Goal: Transaction & Acquisition: Purchase product/service

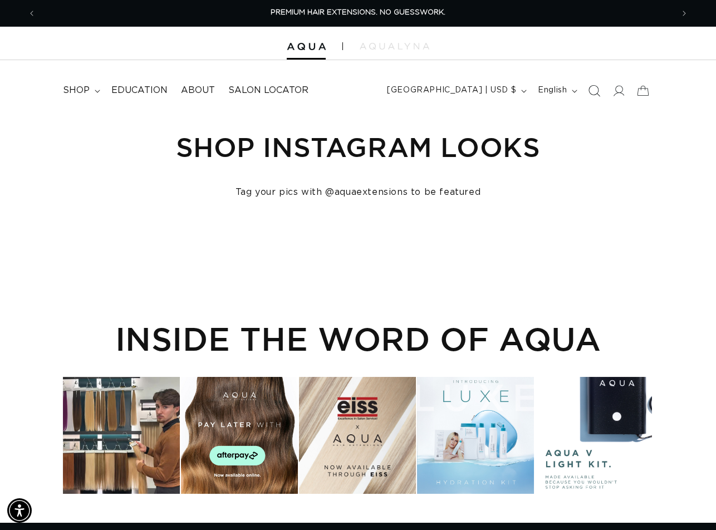
click at [592, 89] on icon "Search" at bounding box center [594, 91] width 12 height 12
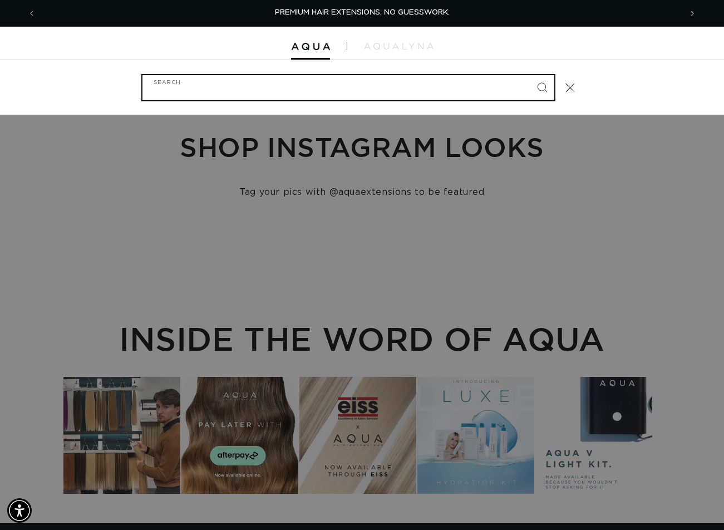
paste input "16" AURA #COMO ROOT TAP"
type input "16" AURA #COMO ROOT TAP"
click at [530, 75] on button "Search" at bounding box center [542, 87] width 24 height 24
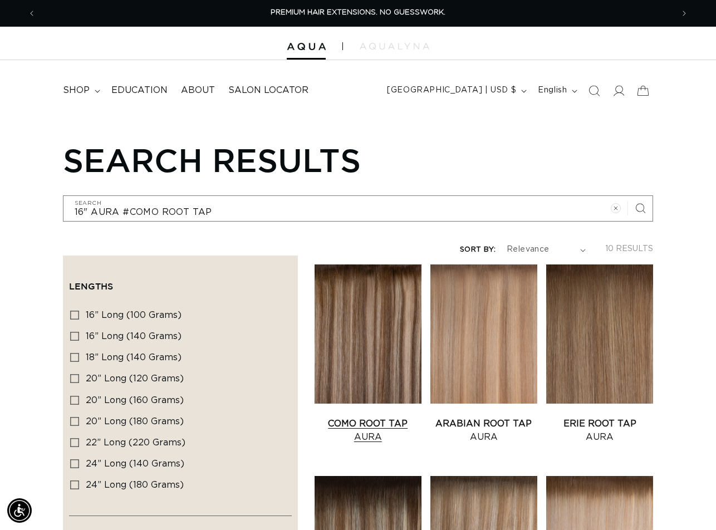
click at [386, 417] on link "Como Root Tap Aura" at bounding box center [368, 430] width 107 height 27
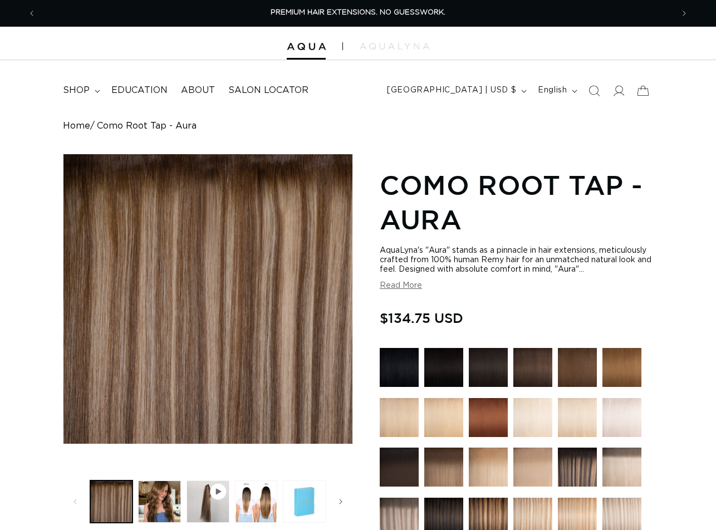
scroll to position [278, 0]
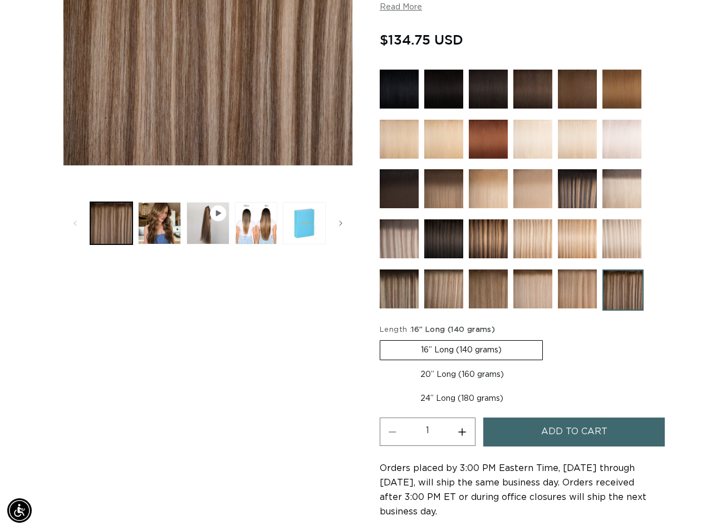
click at [547, 436] on span "Add to cart" at bounding box center [574, 432] width 66 height 28
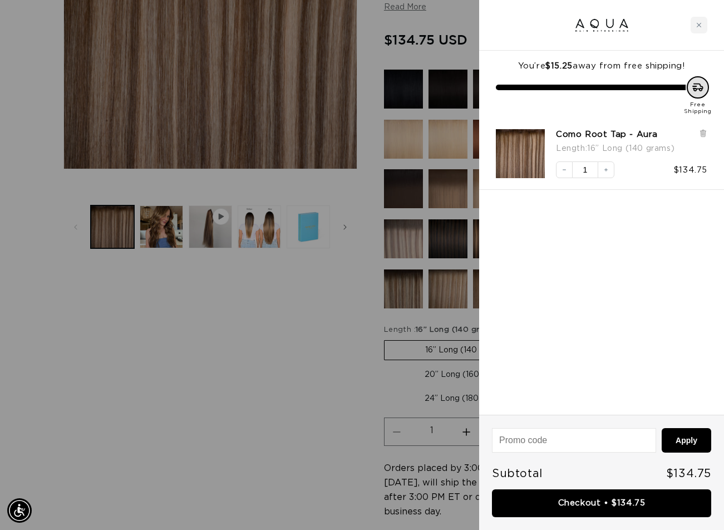
click at [98, 515] on div at bounding box center [362, 265] width 724 height 530
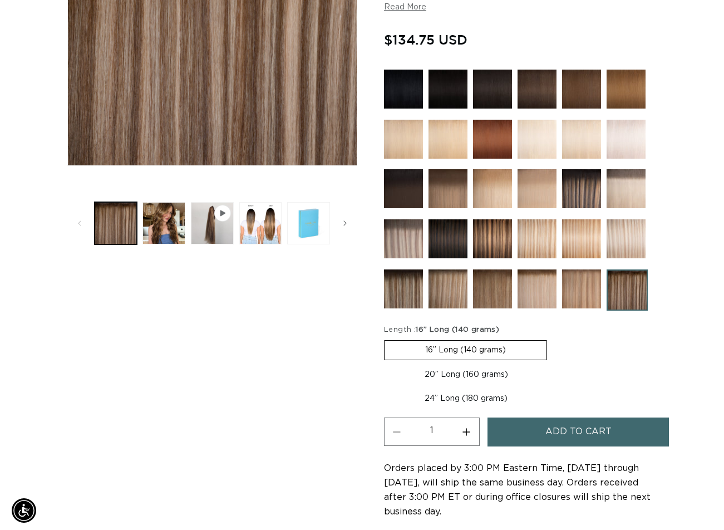
scroll to position [0, 0]
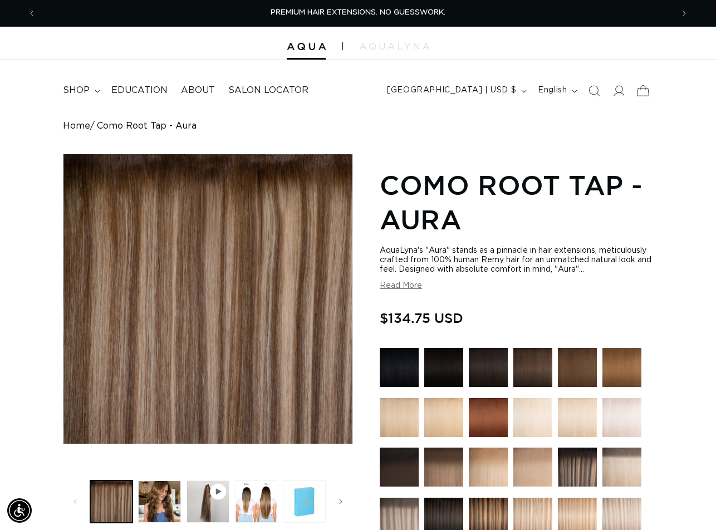
click at [637, 92] on icon at bounding box center [643, 90] width 12 height 11
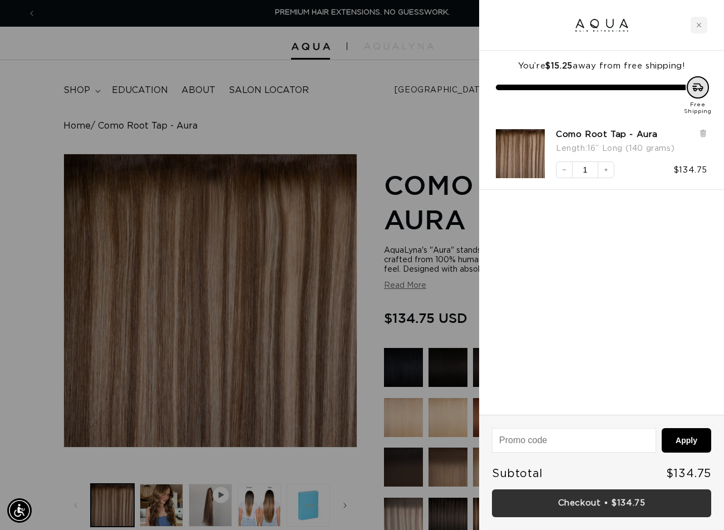
click at [621, 503] on link "Checkout • $134.75" at bounding box center [601, 503] width 219 height 28
